Goal: Information Seeking & Learning: Learn about a topic

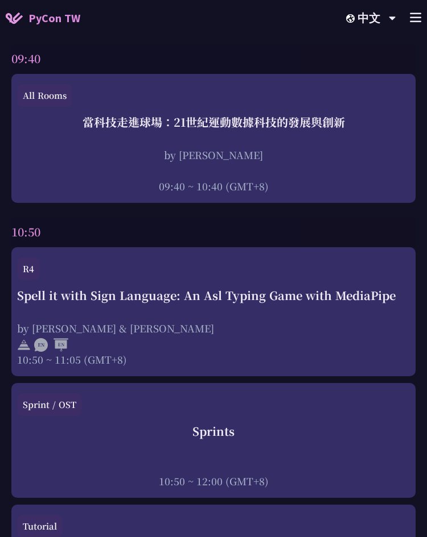
scroll to position [380, 0]
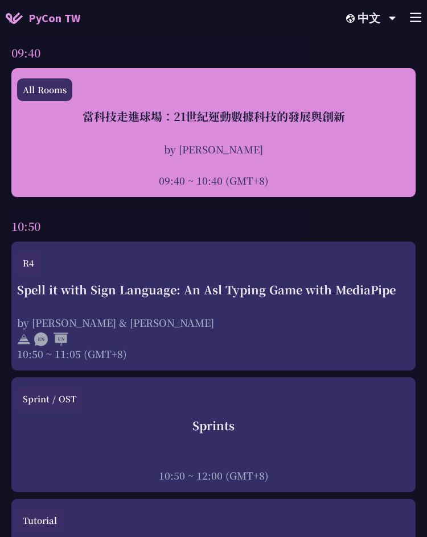
click at [220, 120] on div "當科技走進球場：21世紀運動數據科技的發展與創新" at bounding box center [213, 116] width 392 height 17
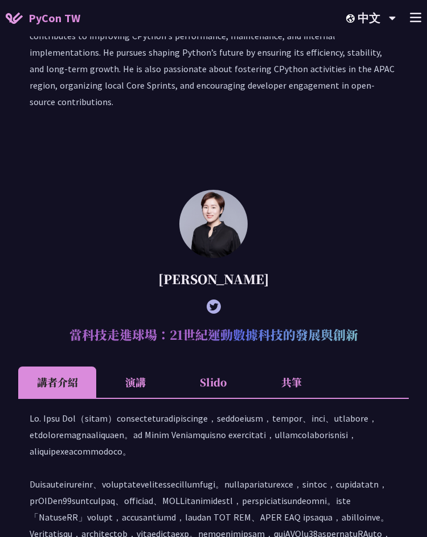
scroll to position [1251, 0]
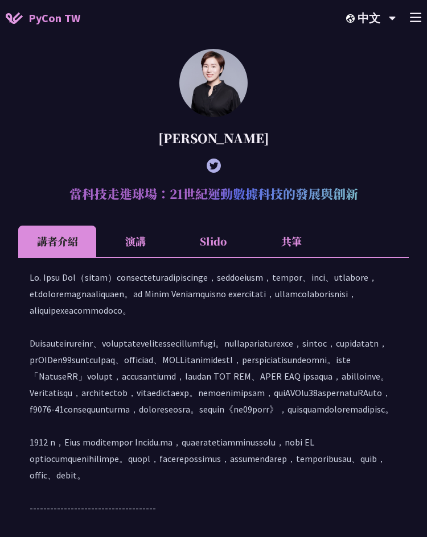
click at [316, 189] on h2 "當科技走進球場：21世紀運動數據科技的發展與創新" at bounding box center [213, 194] width 390 height 30
click at [369, 212] on Lin "[PERSON_NAME] 當科技走進球場：21世紀運動數據科技的發展與創新 講者介紹 演講 Slido 共筆" at bounding box center [213, 319] width 390 height 540
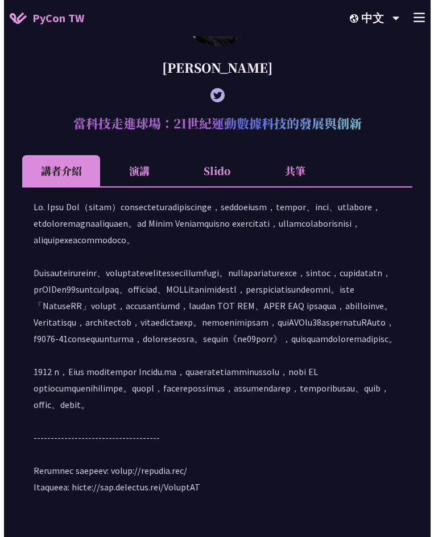
scroll to position [1285, 0]
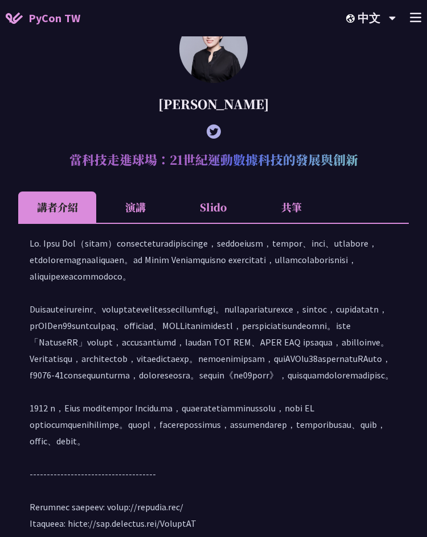
drag, startPoint x: 196, startPoint y: 105, endPoint x: 235, endPoint y: 104, distance: 38.7
click at [235, 105] on div "[PERSON_NAME]" at bounding box center [213, 104] width 390 height 30
copy div "[PERSON_NAME]"
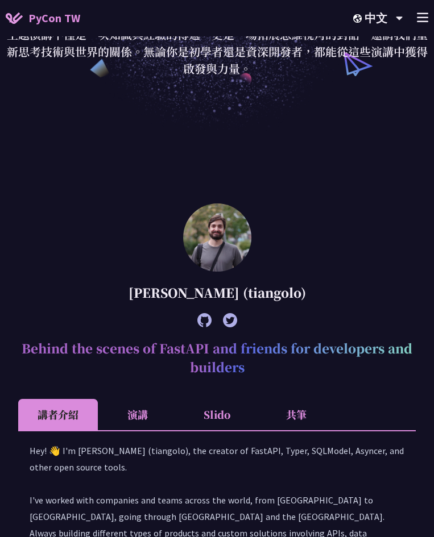
scroll to position [253, 0]
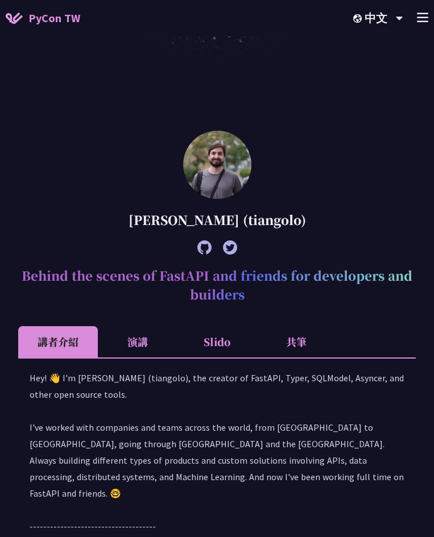
drag, startPoint x: 122, startPoint y: 217, endPoint x: 242, endPoint y: 225, distance: 120.2
click at [242, 225] on div "[PERSON_NAME] (tiangolo)" at bounding box center [217, 220] width 398 height 30
copy div "[PERSON_NAME]"
click at [324, 256] on div at bounding box center [217, 248] width 398 height 26
